Goal: Transaction & Acquisition: Purchase product/service

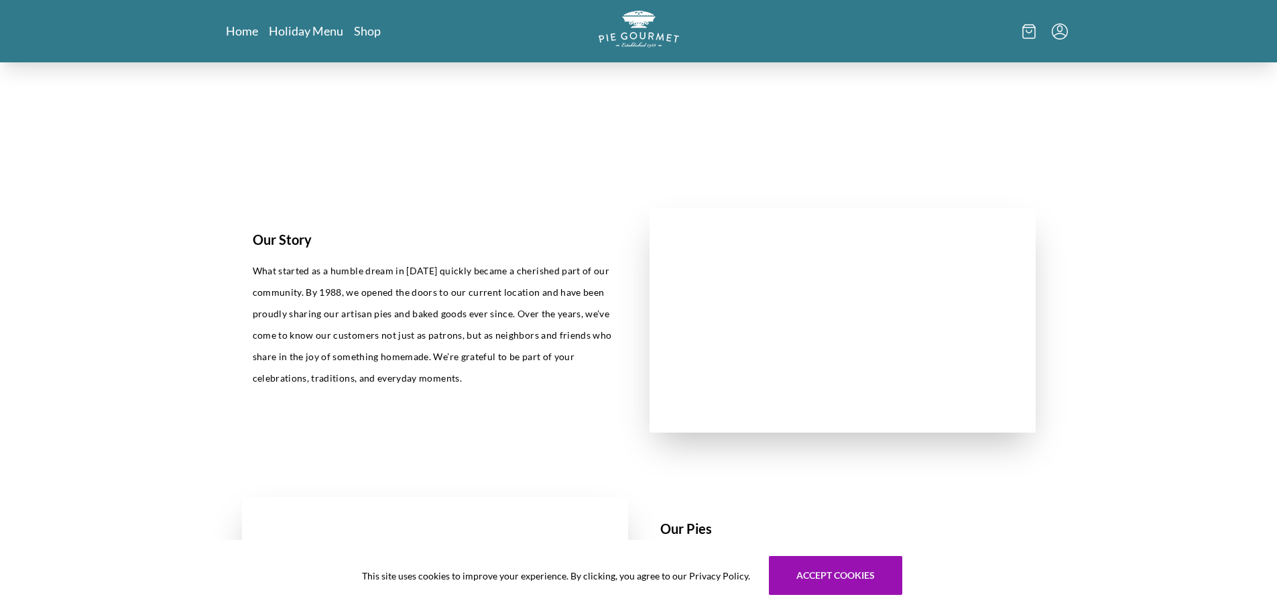
scroll to position [603, 0]
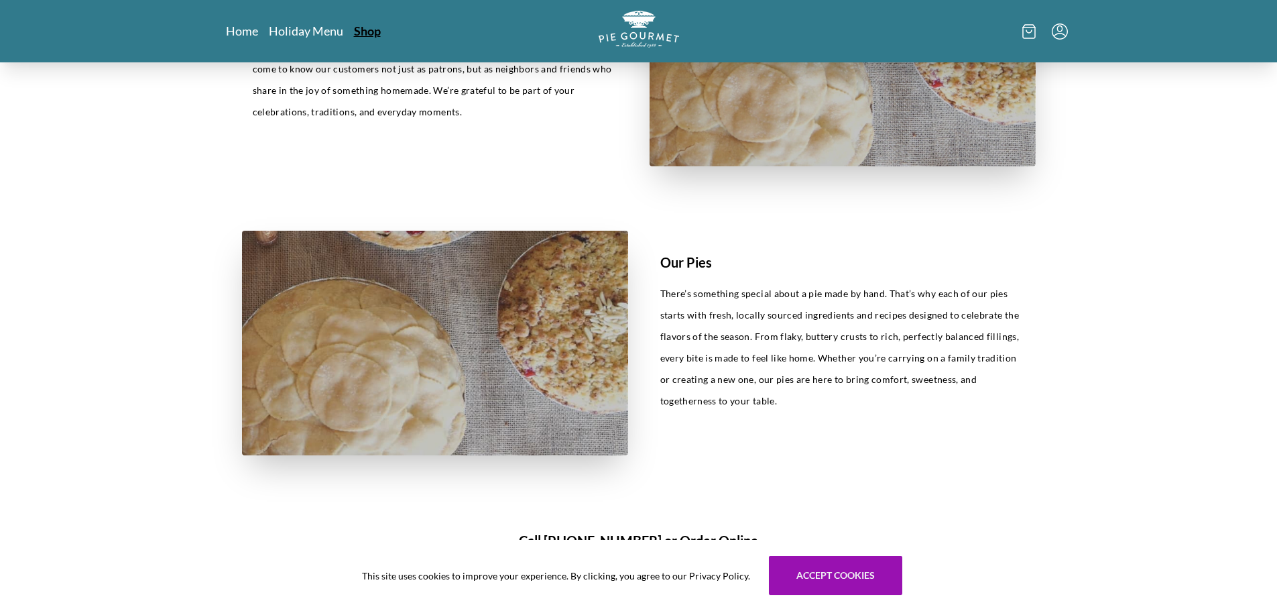
click at [361, 28] on link "Shop" at bounding box center [367, 31] width 27 height 16
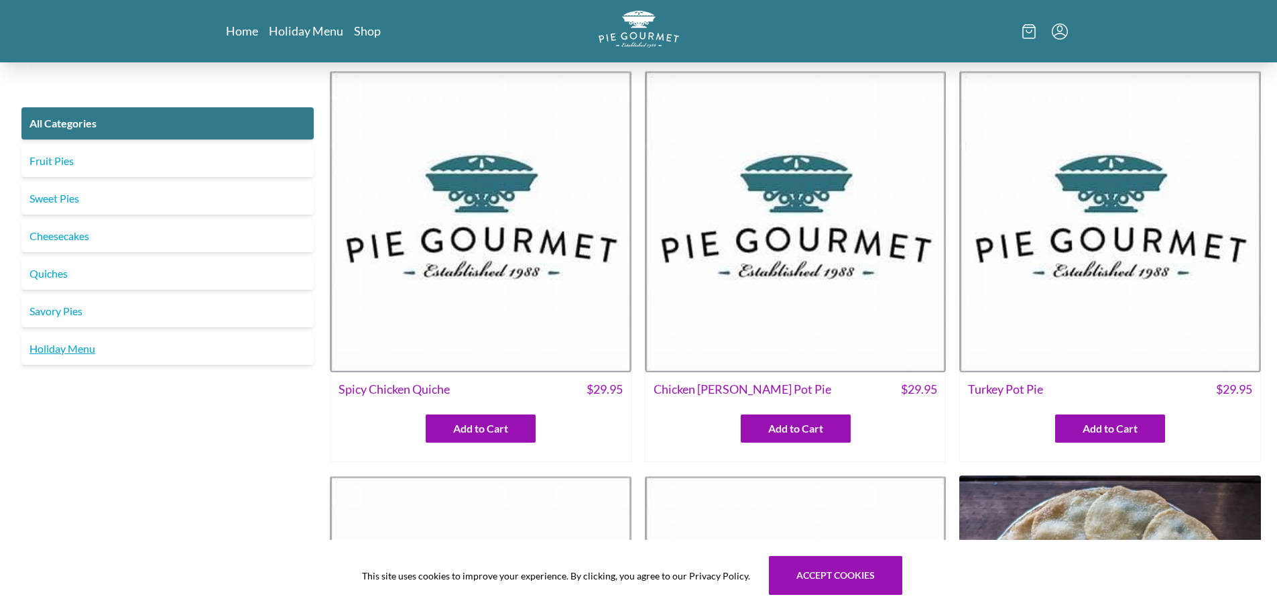
click at [52, 347] on link "Holiday Menu" at bounding box center [167, 349] width 292 height 32
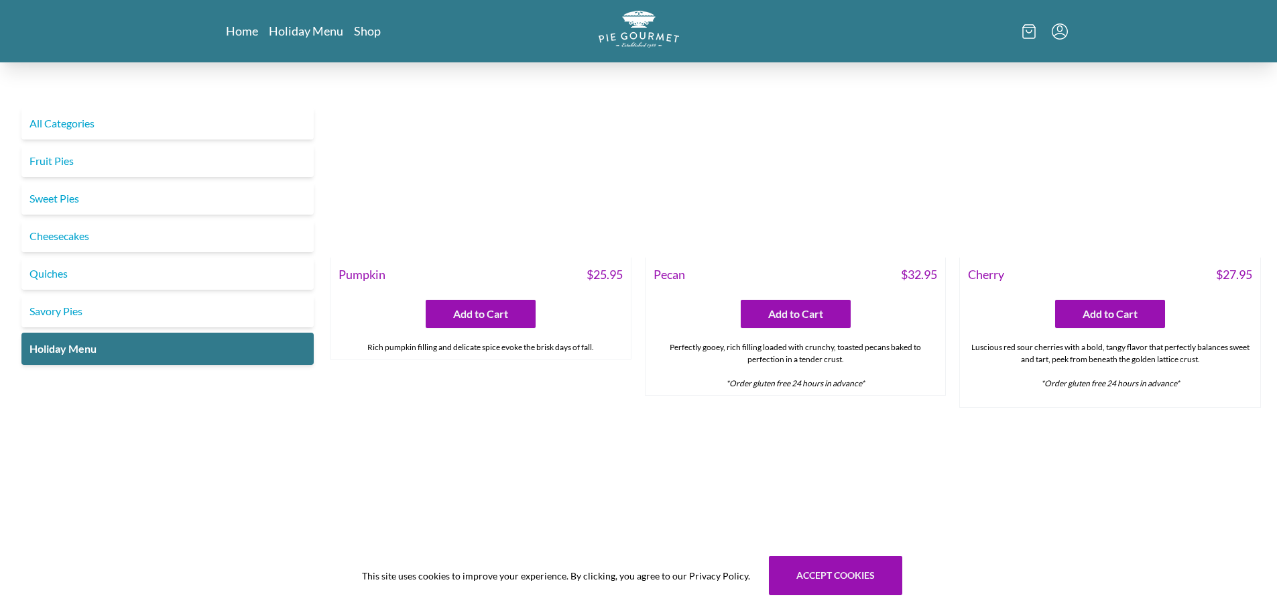
scroll to position [1542, 0]
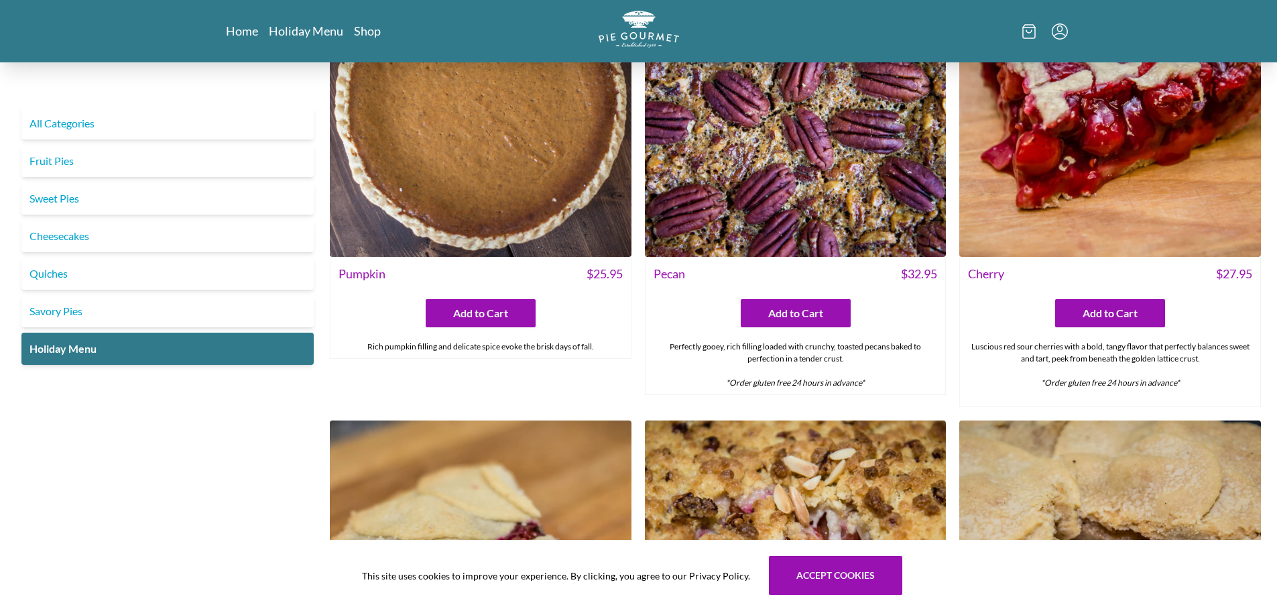
click at [498, 184] on img at bounding box center [481, 107] width 302 height 302
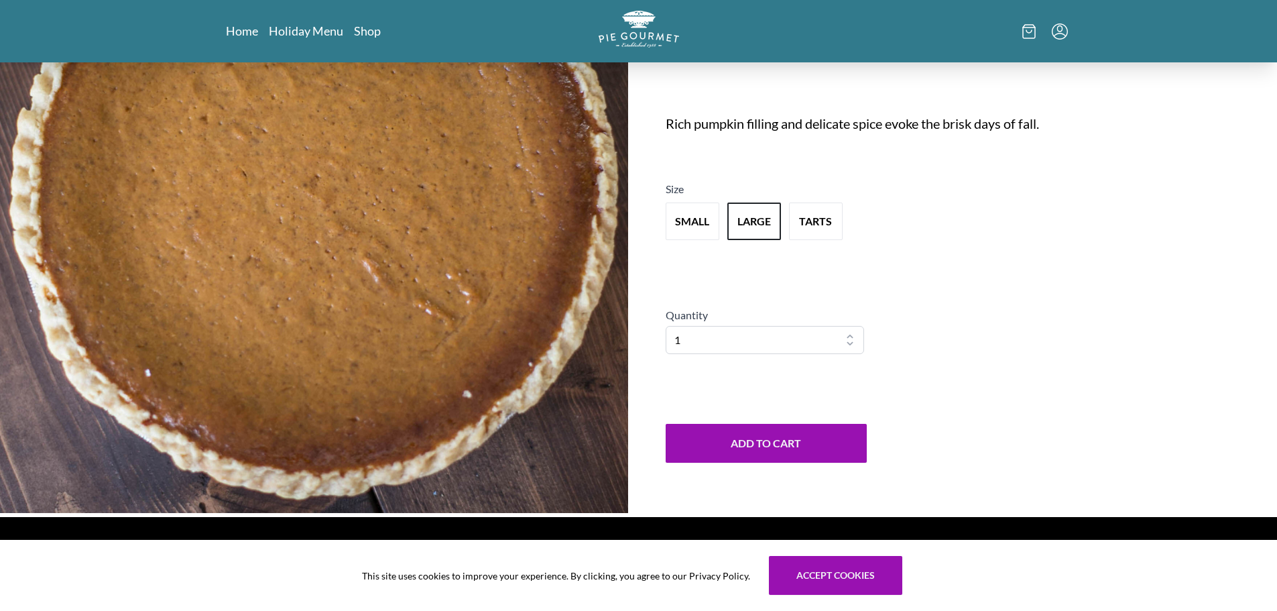
scroll to position [201, 0]
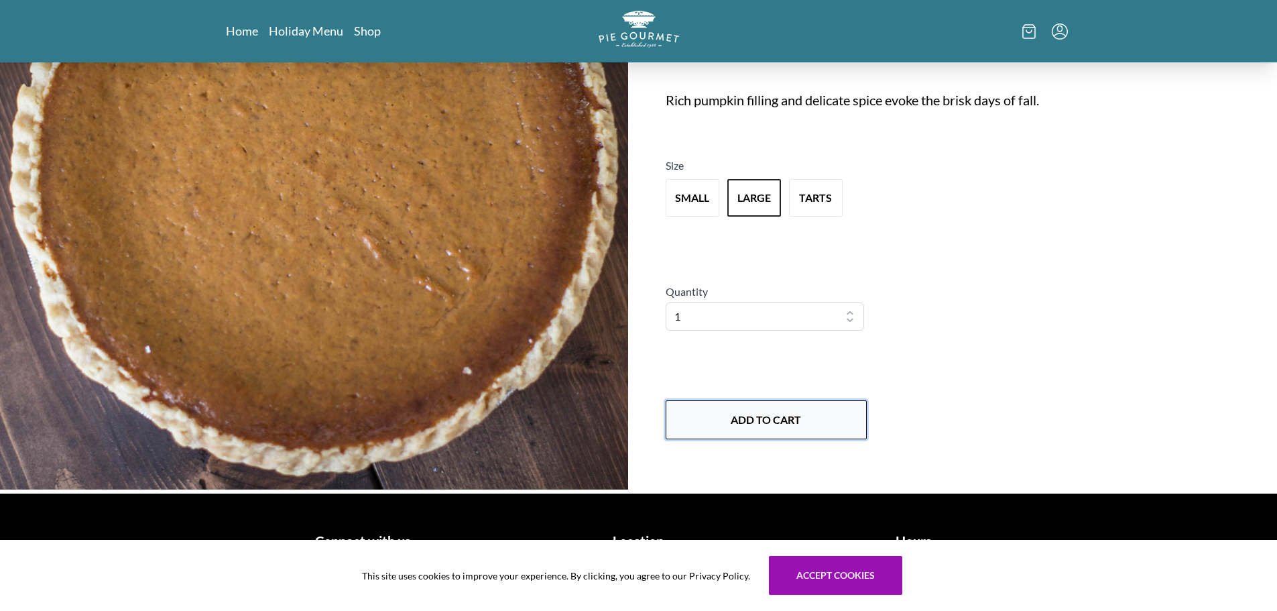
click at [760, 425] on button "Add to Cart" at bounding box center [766, 419] width 201 height 39
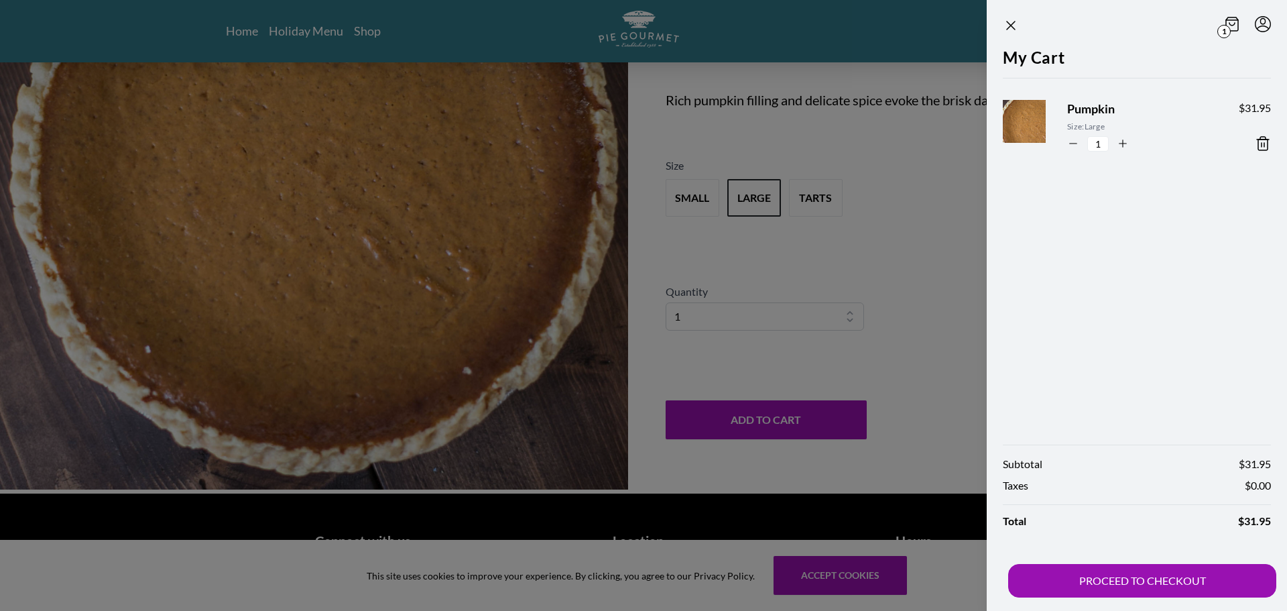
click at [963, 333] on section "1 My Cart Pumpkin Size: Large 1 $ 31.95 Subtotal $ 31.95 Taxes $ 0.00 Total $ 3…" at bounding box center [1115, 305] width 343 height 611
click at [1013, 23] on icon "Close panel" at bounding box center [1011, 25] width 8 height 8
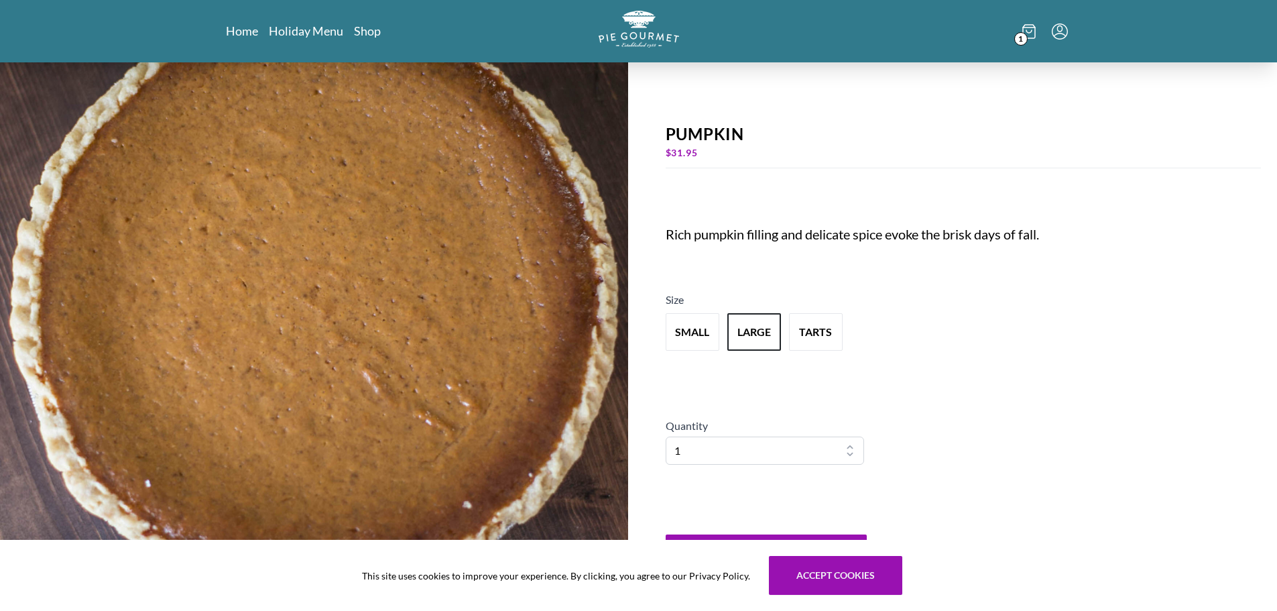
scroll to position [0, 0]
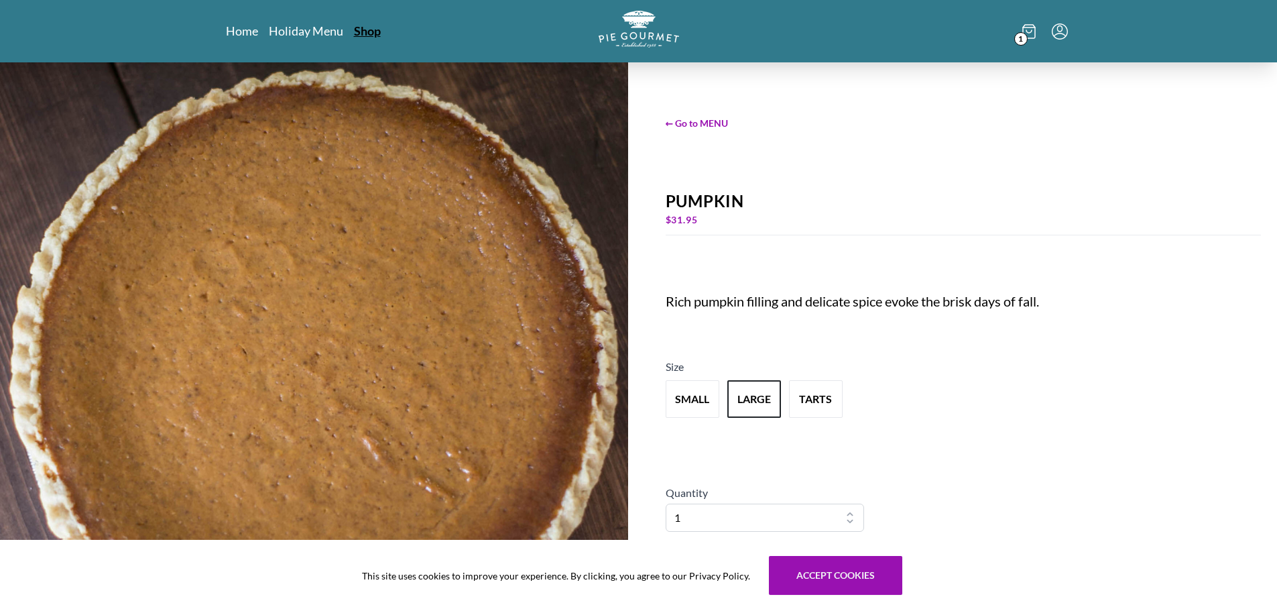
click at [358, 33] on link "Shop" at bounding box center [367, 31] width 27 height 16
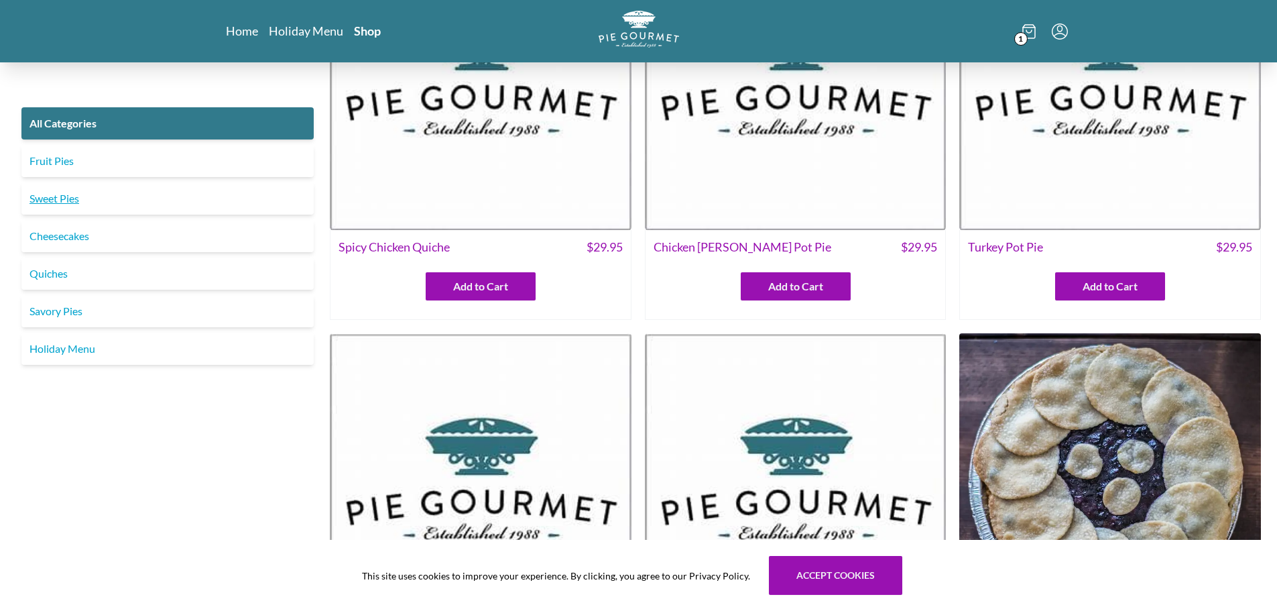
scroll to position [134, 0]
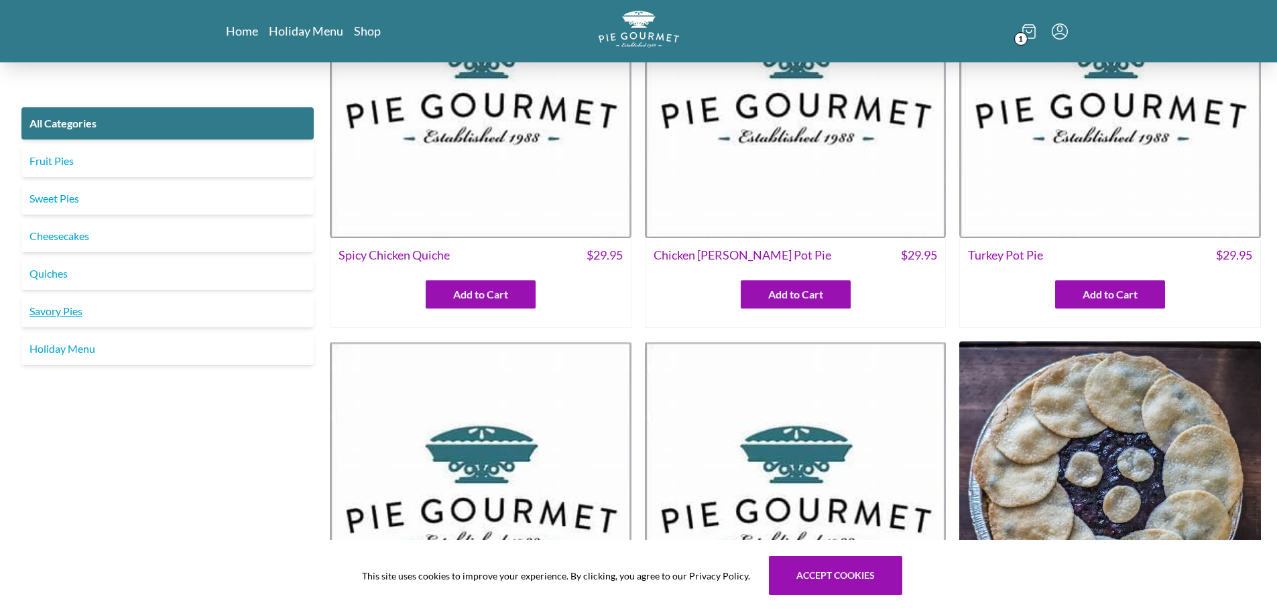
click at [54, 314] on link "Savory Pies" at bounding box center [167, 311] width 292 height 32
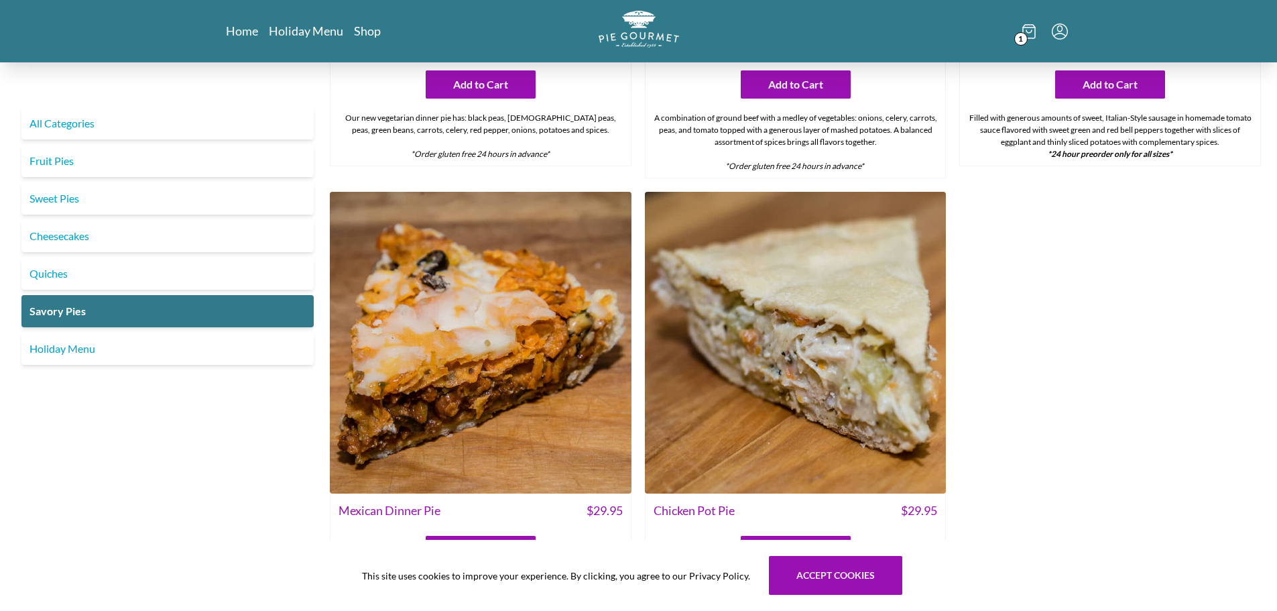
scroll to position [939, 0]
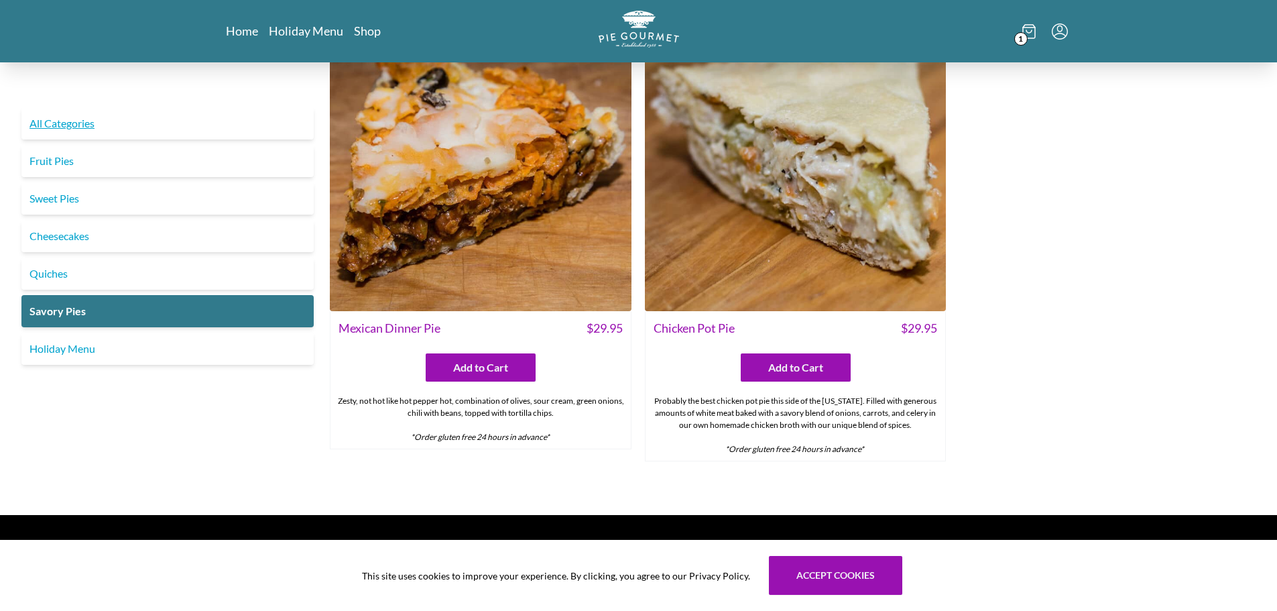
click at [64, 126] on link "All Categories" at bounding box center [167, 123] width 292 height 32
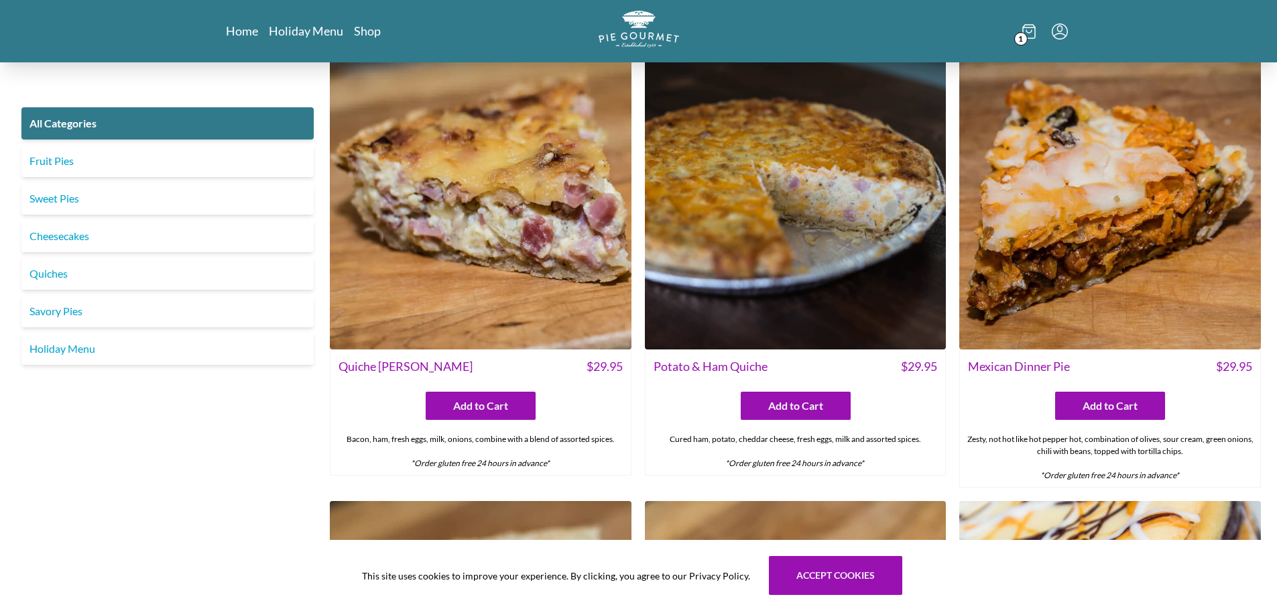
scroll to position [3744, 0]
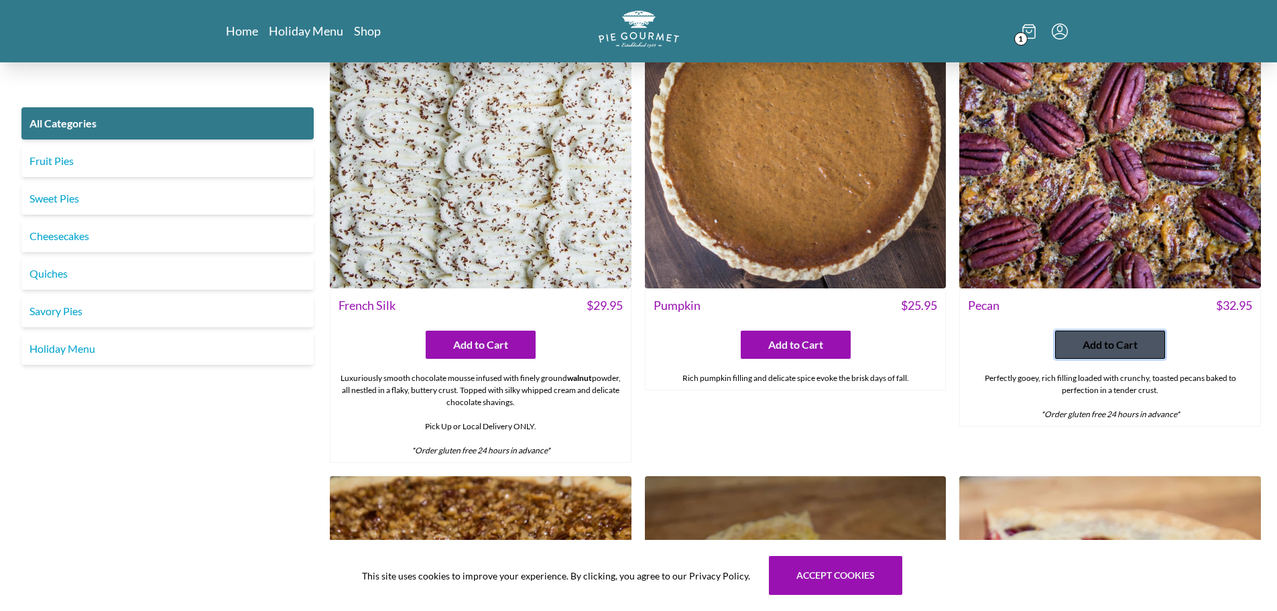
click at [1116, 341] on span "Add to Cart" at bounding box center [1110, 345] width 55 height 16
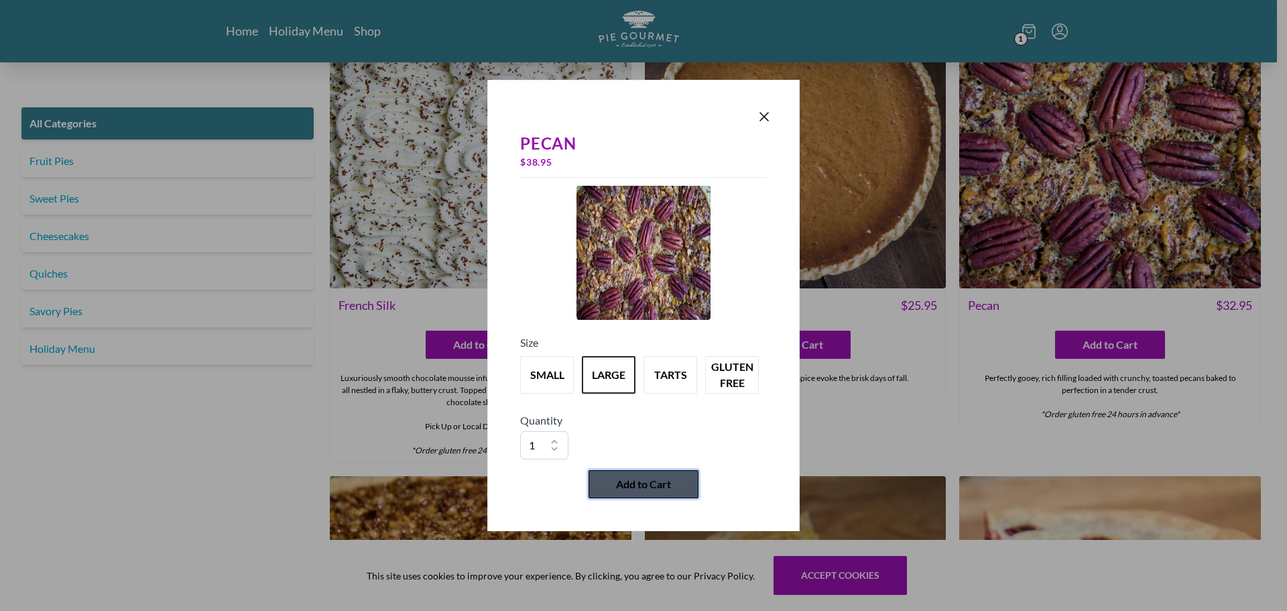
click at [646, 487] on span "Add to Cart" at bounding box center [643, 484] width 55 height 16
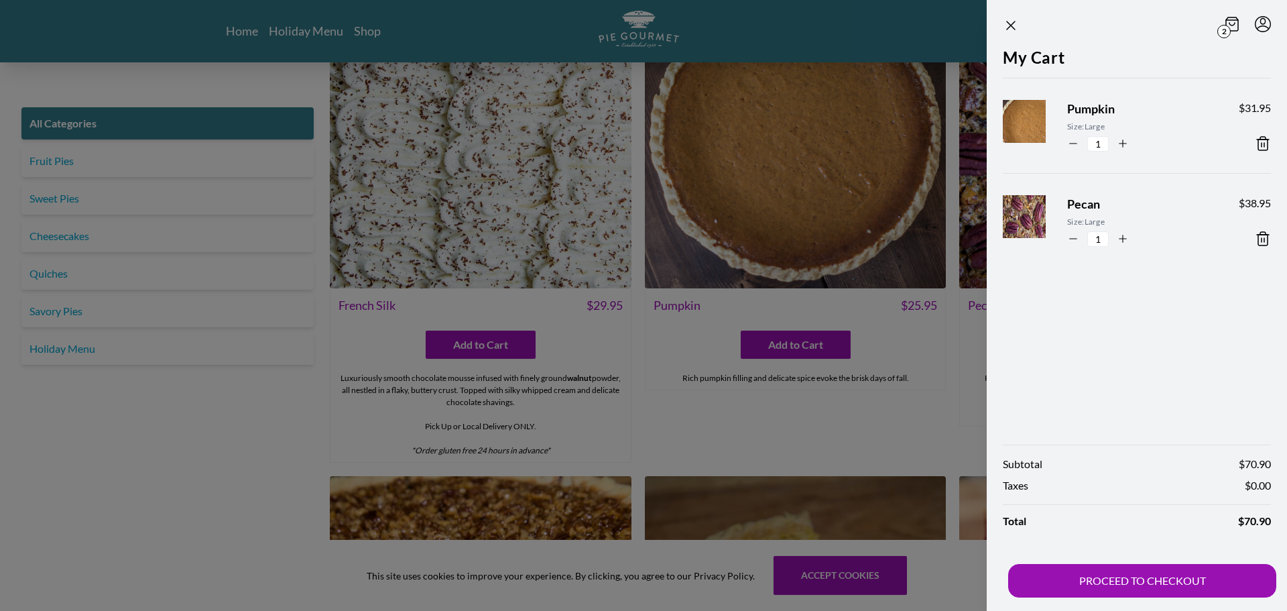
click at [406, 440] on div at bounding box center [643, 305] width 1287 height 611
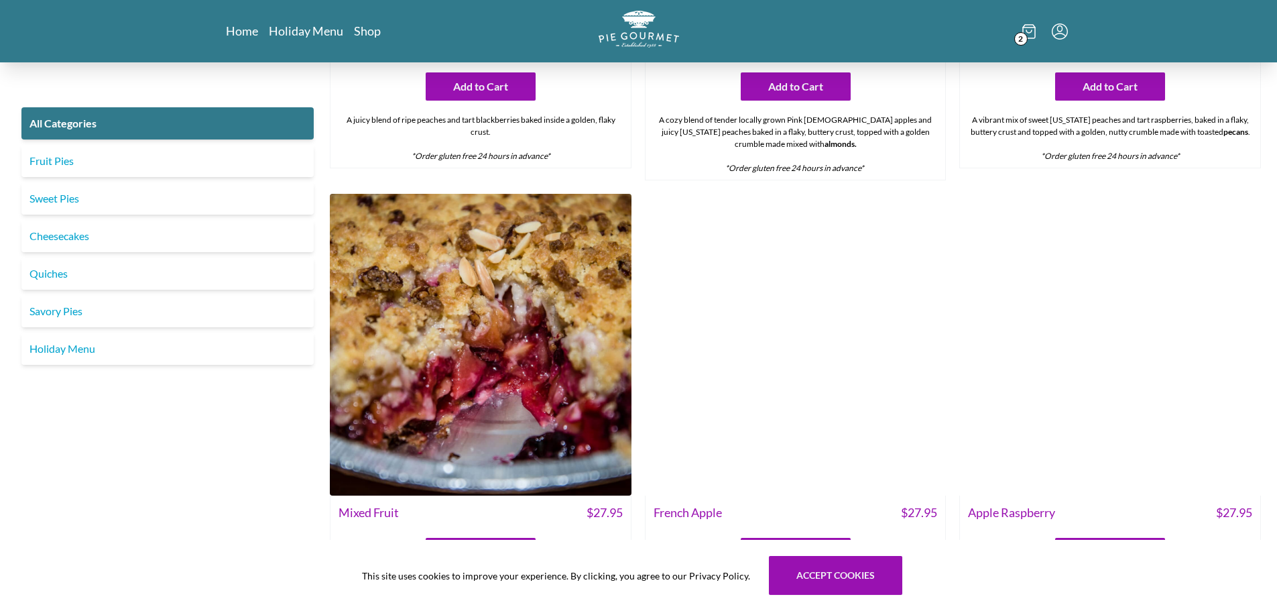
scroll to position [5033, 0]
